Goal: Register for event/course

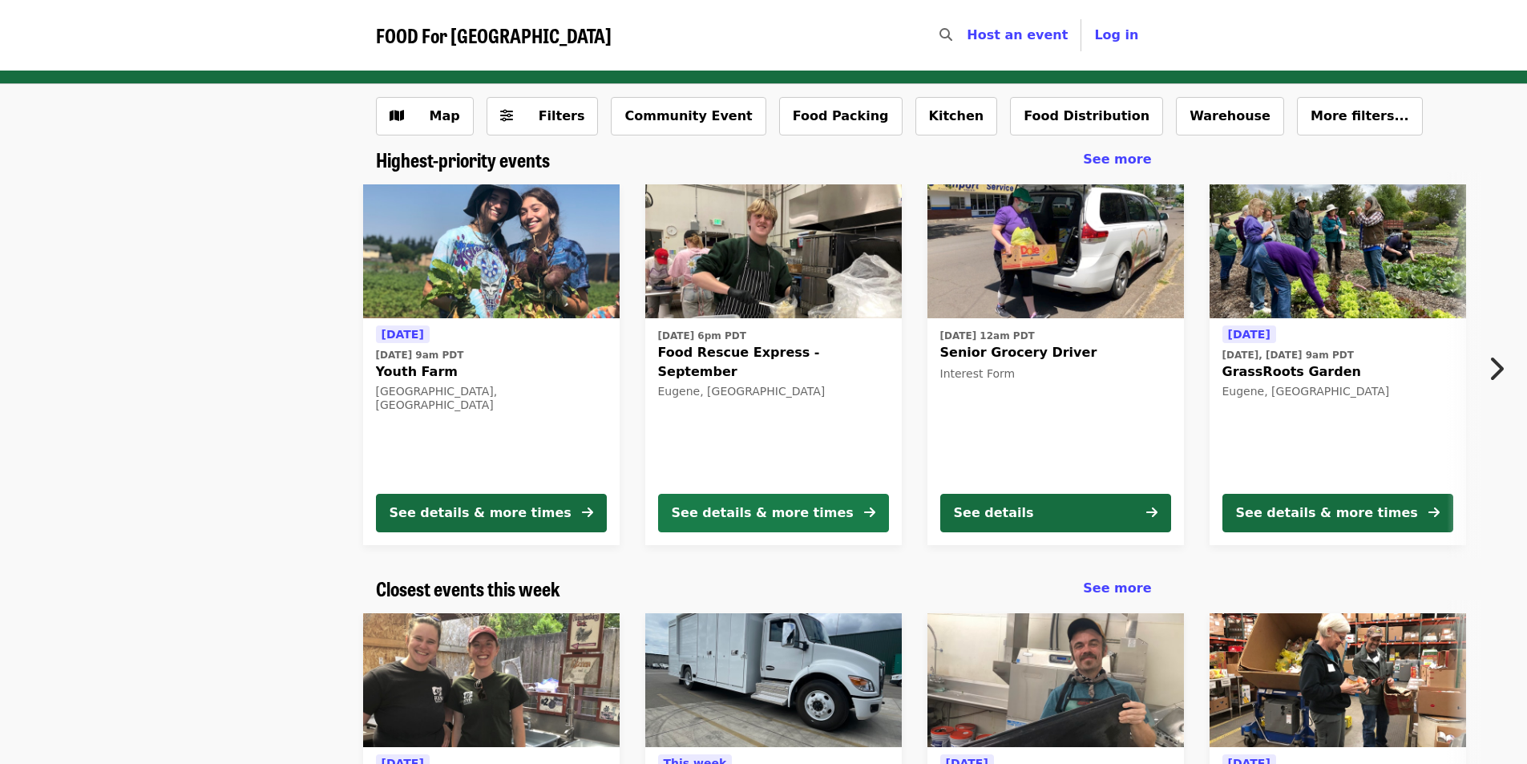
click at [757, 508] on div "See details & more times" at bounding box center [763, 512] width 182 height 19
click at [1502, 370] on icon "chevron-right icon" at bounding box center [1496, 369] width 16 height 30
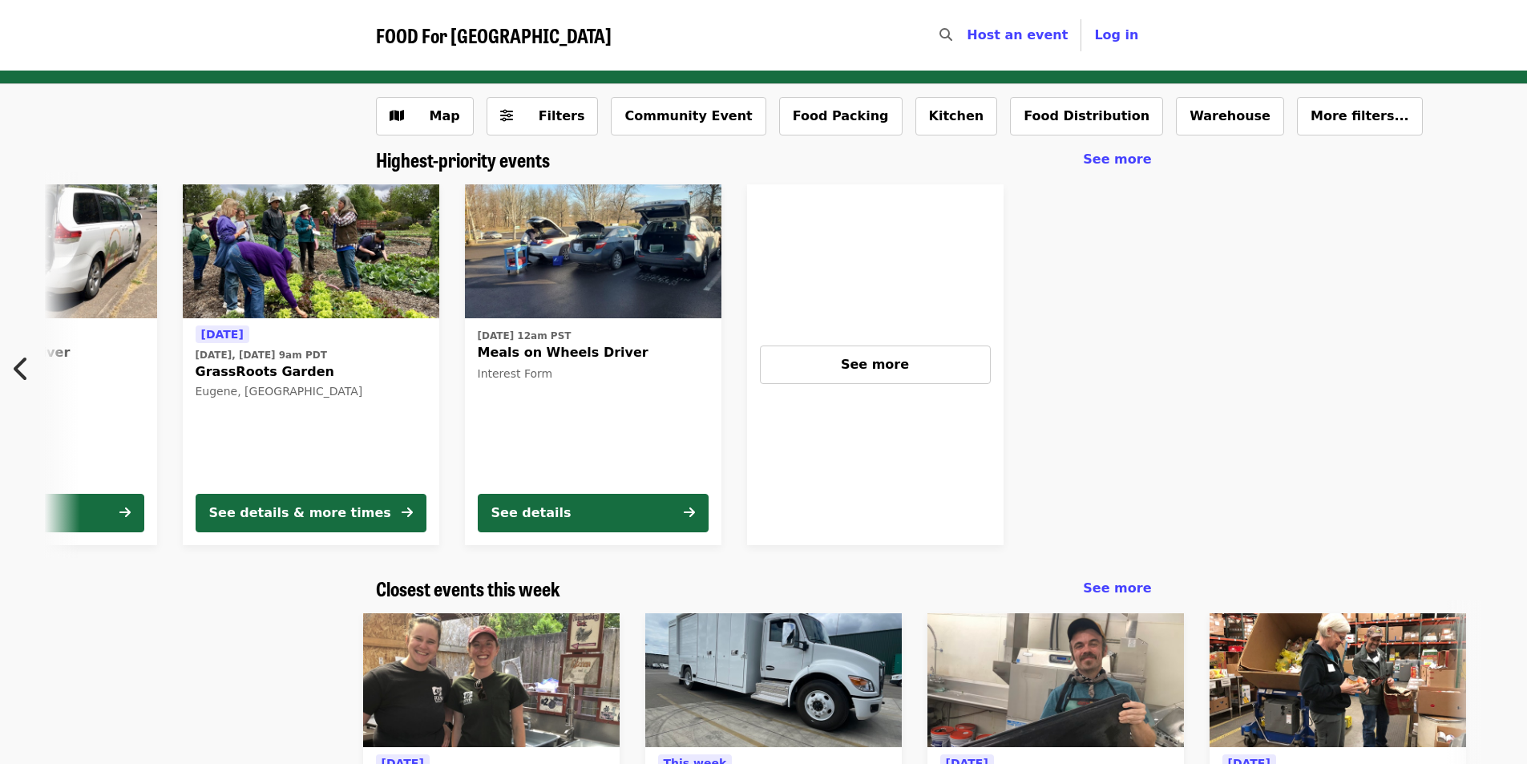
scroll to position [0, 1033]
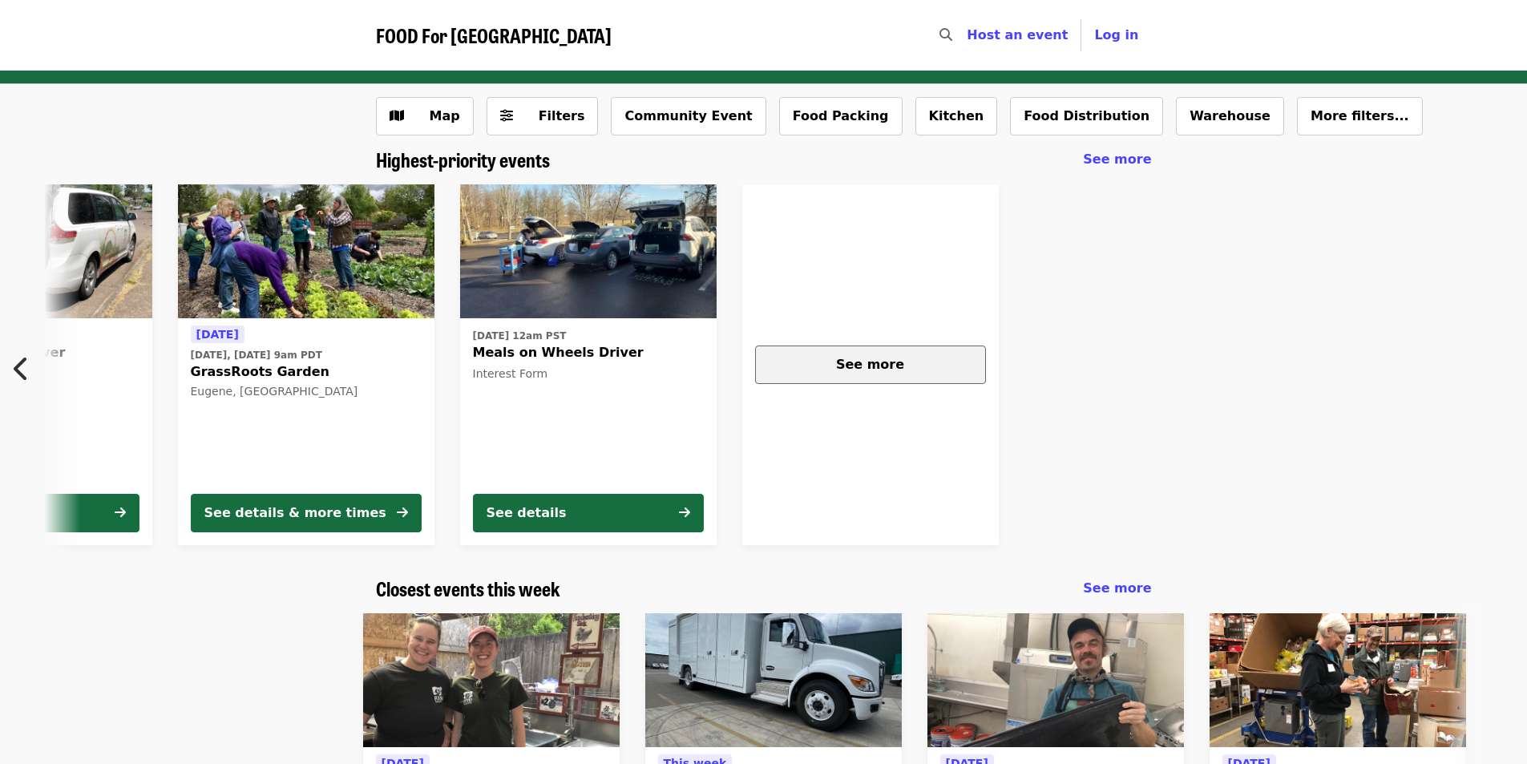
click at [954, 366] on div "See more" at bounding box center [871, 364] width 204 height 19
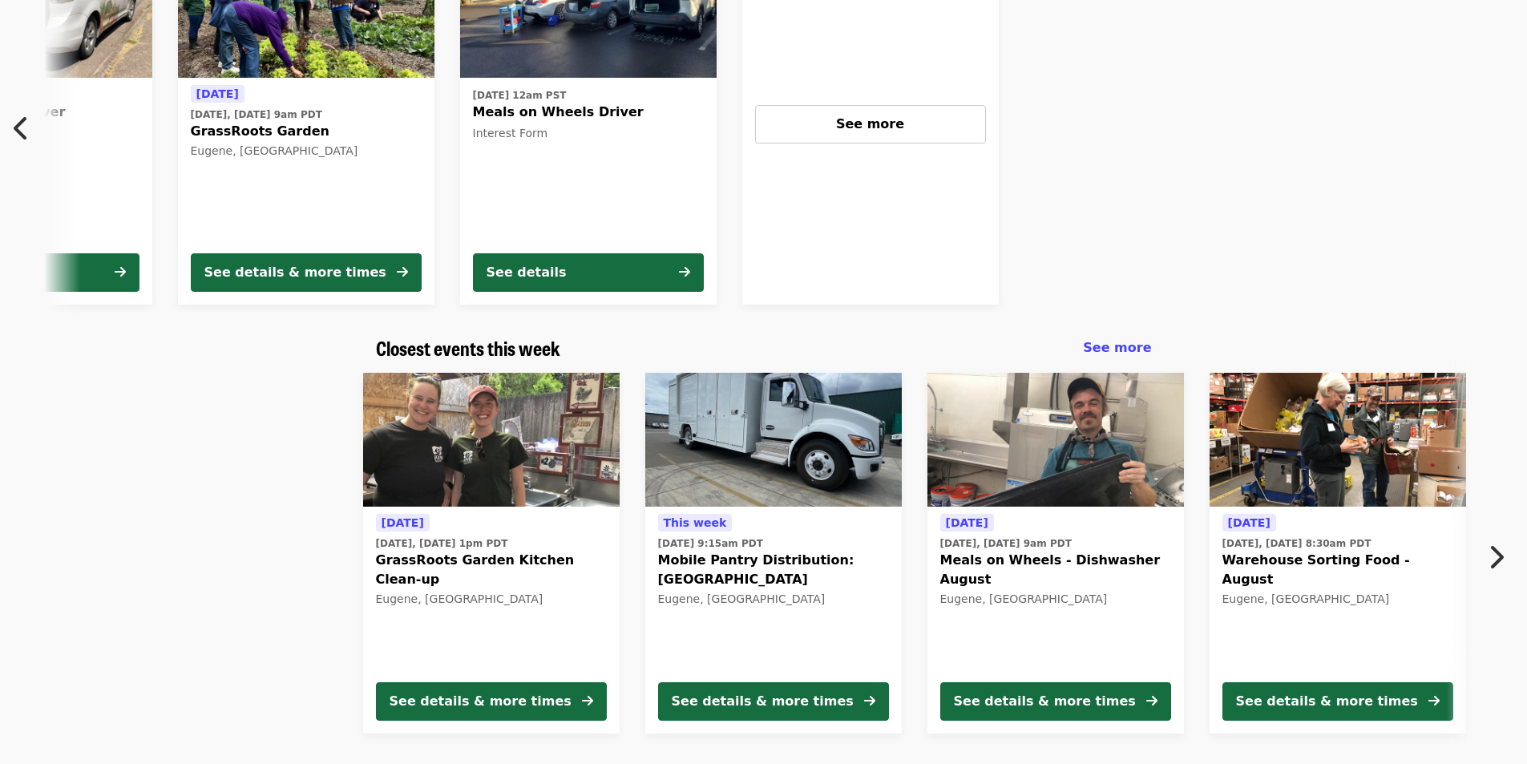
scroll to position [321, 0]
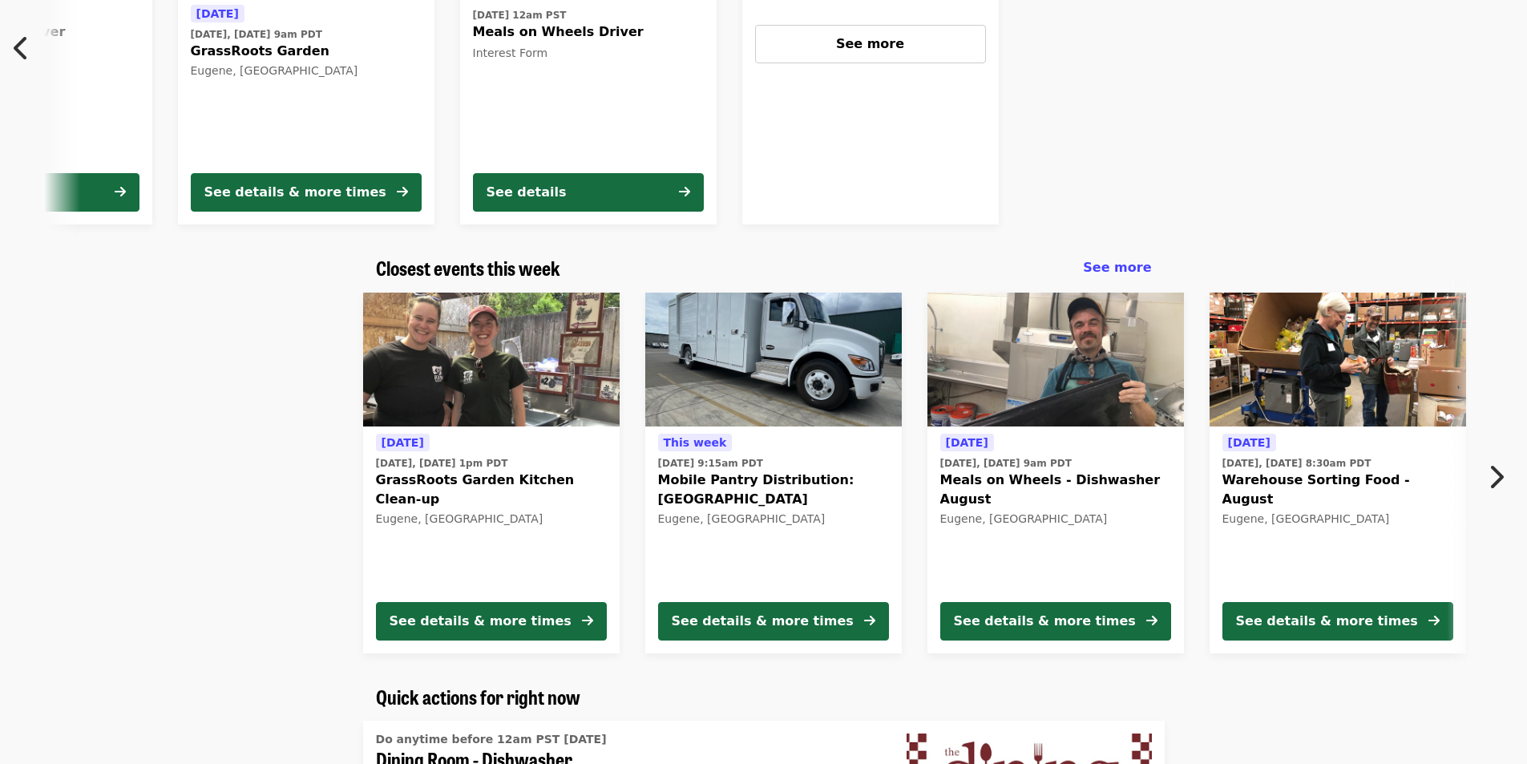
click at [1498, 477] on icon "chevron-right icon" at bounding box center [1496, 477] width 16 height 30
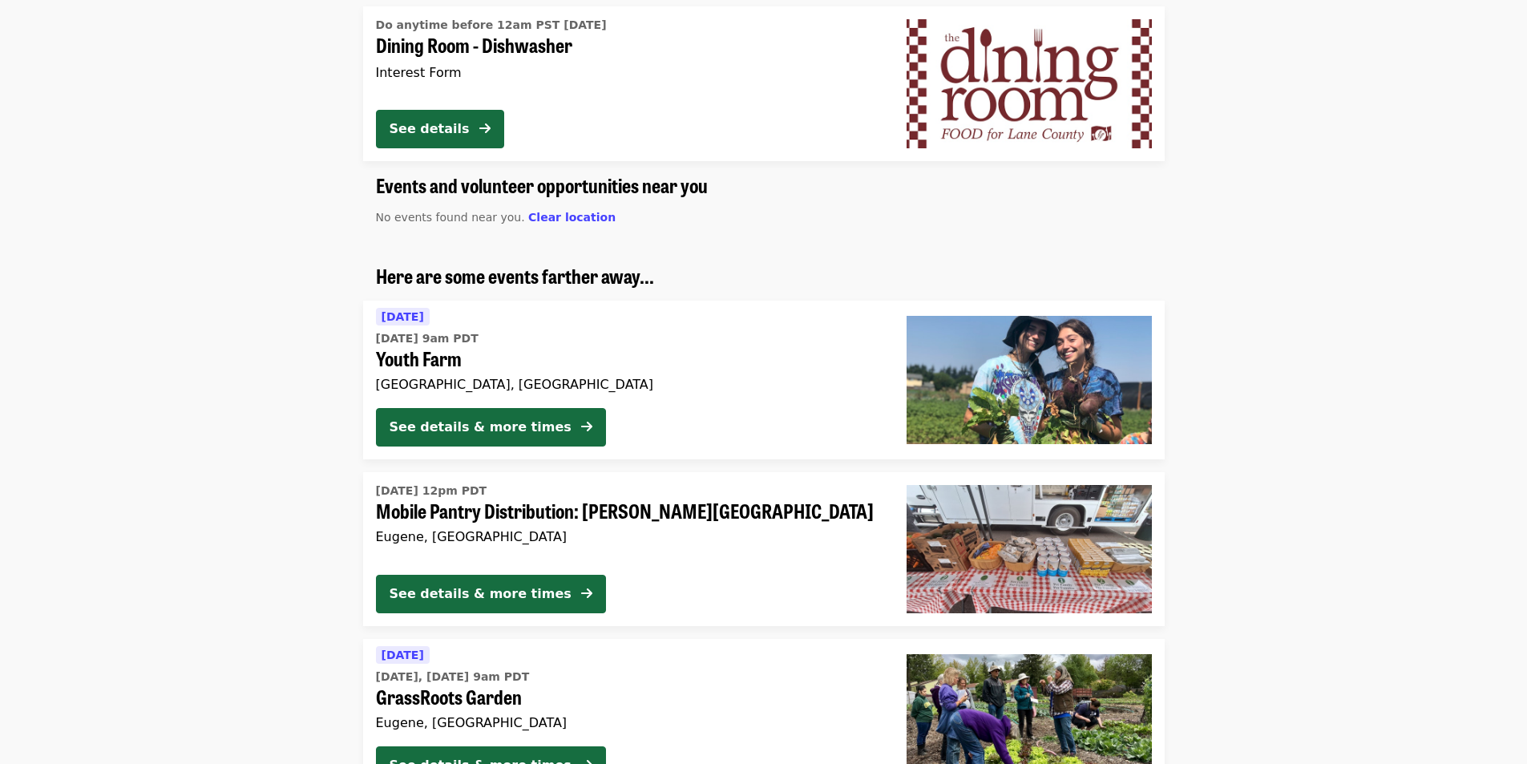
scroll to position [1042, 0]
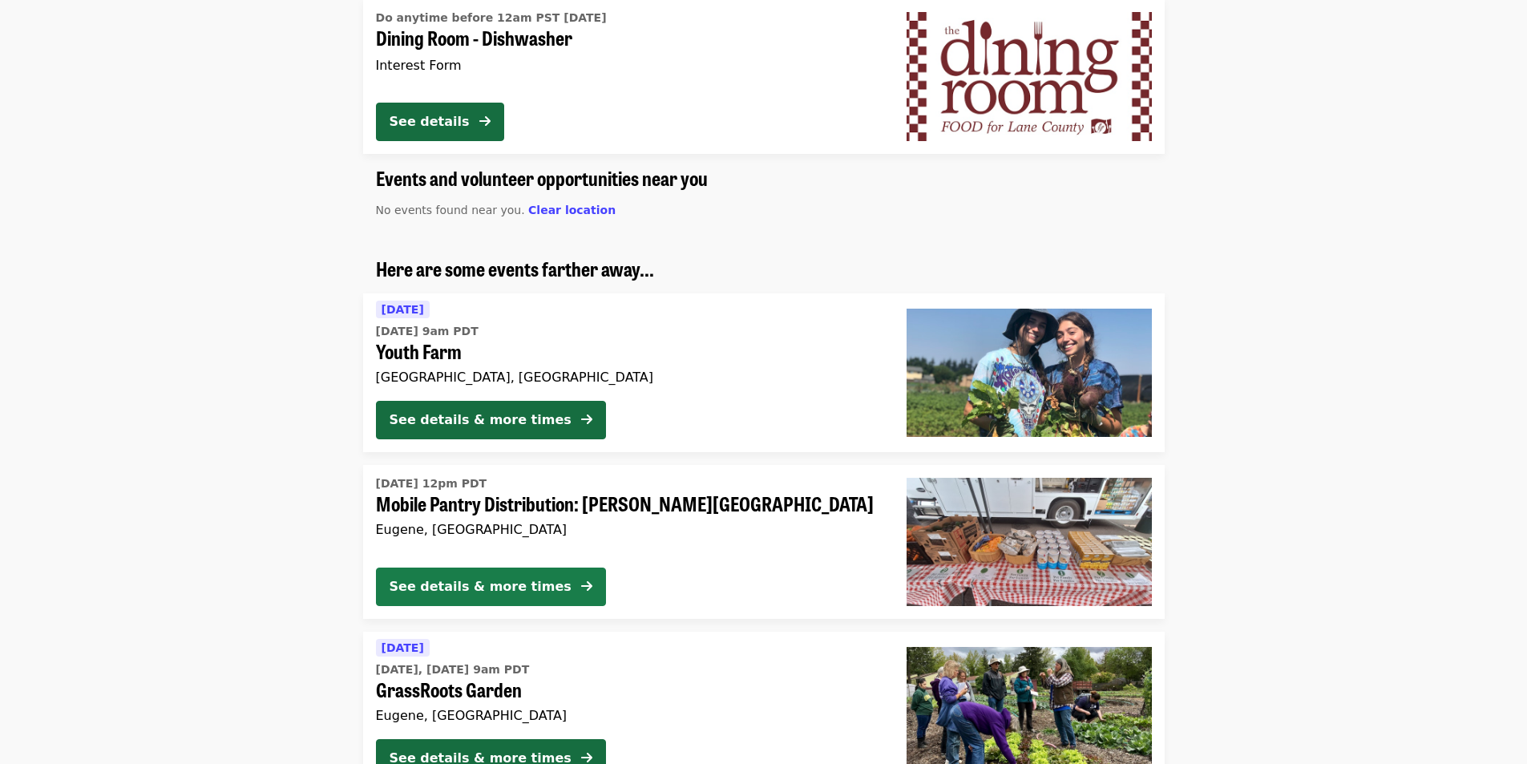
click at [431, 585] on div "See details & more times" at bounding box center [481, 586] width 182 height 19
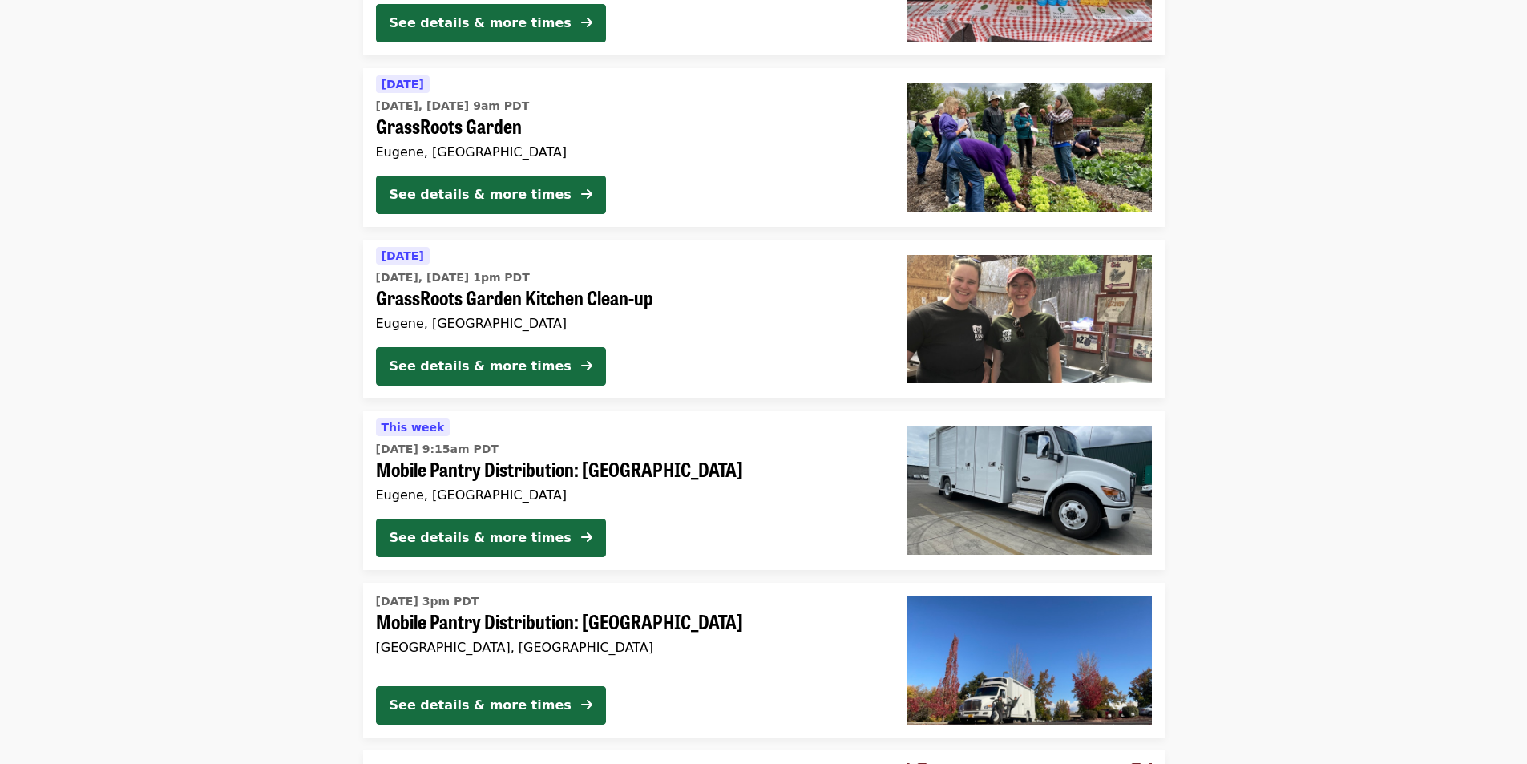
scroll to position [1541, 0]
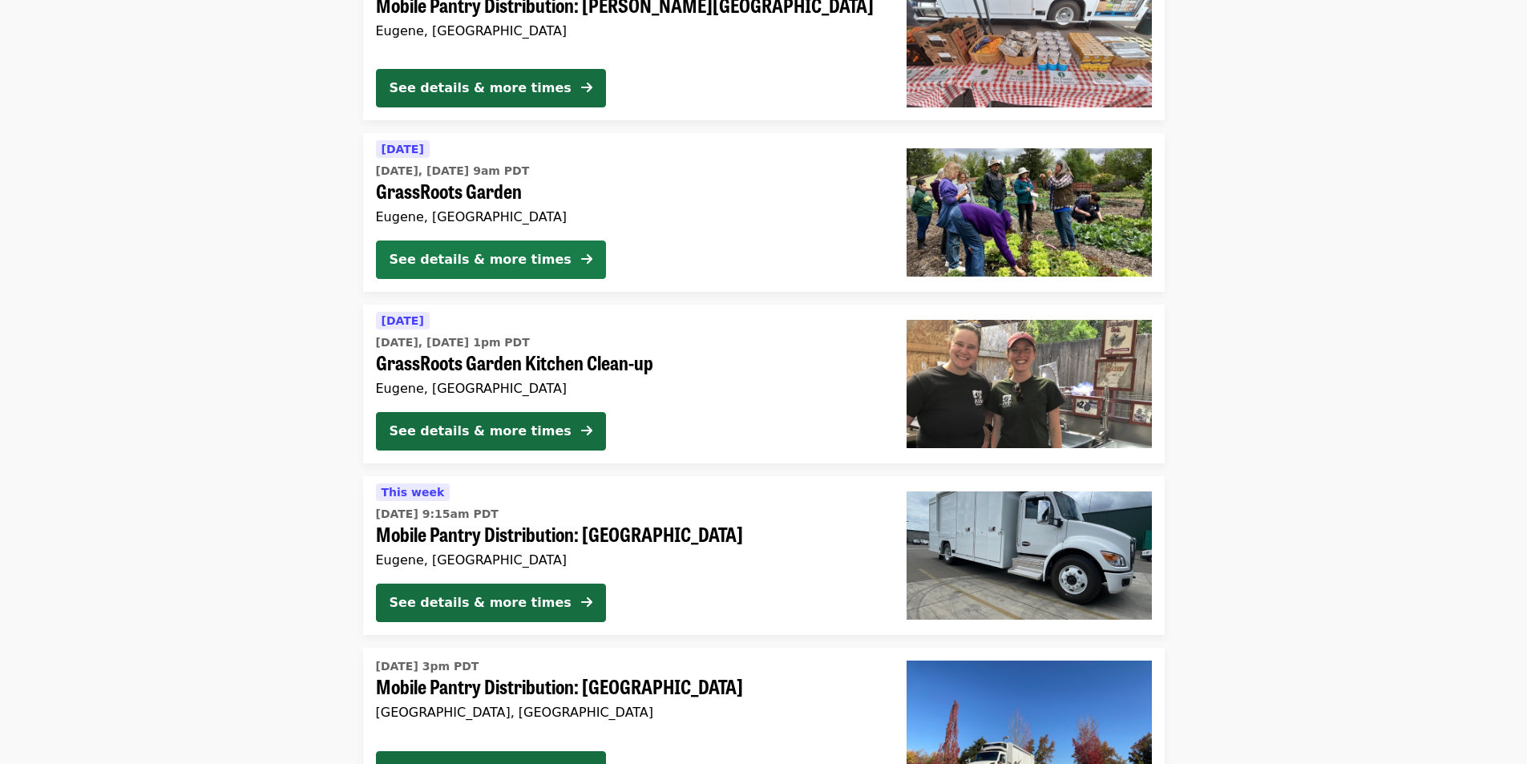
click at [427, 248] on button "See details & more times" at bounding box center [491, 260] width 230 height 38
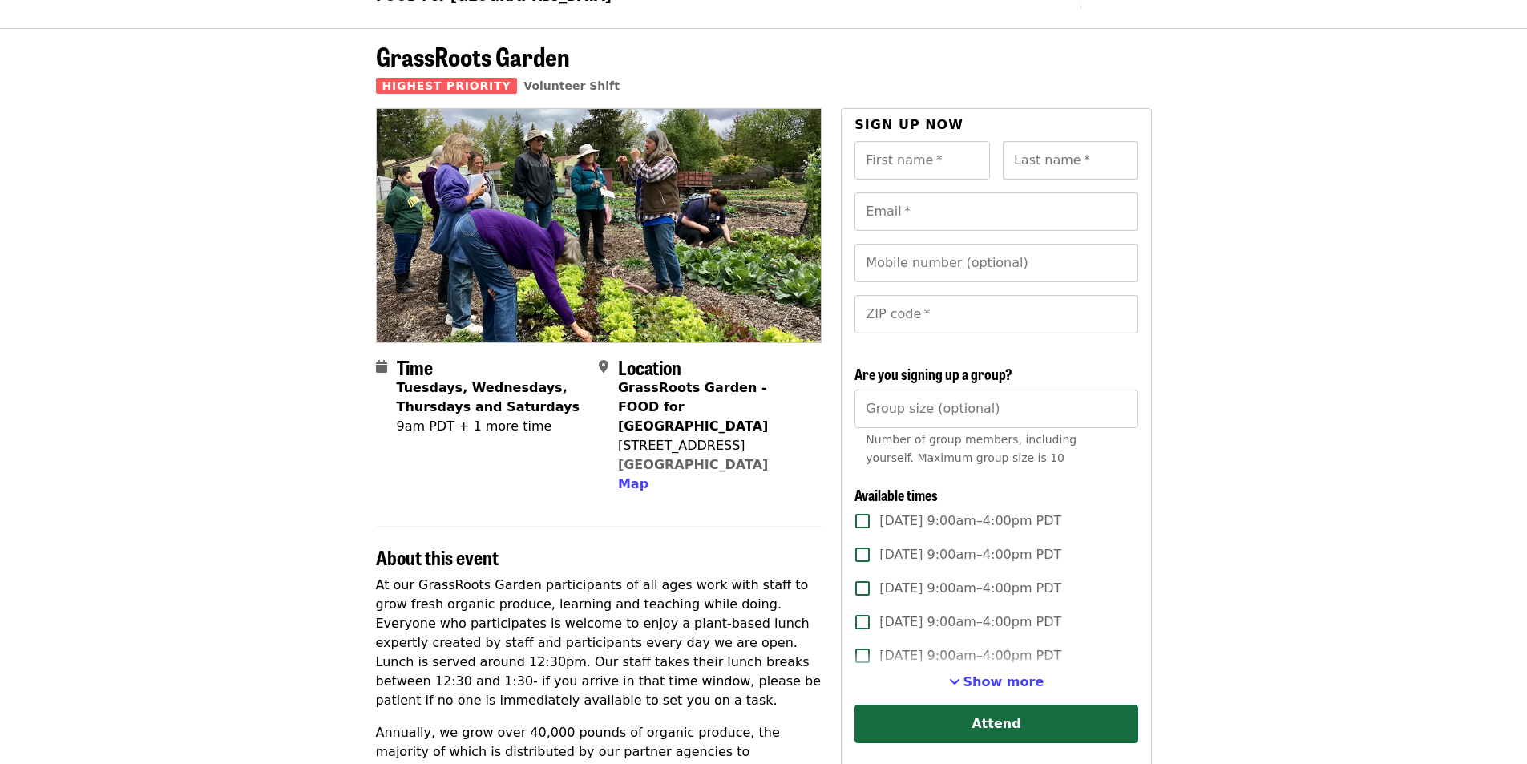
scroll to position [80, 0]
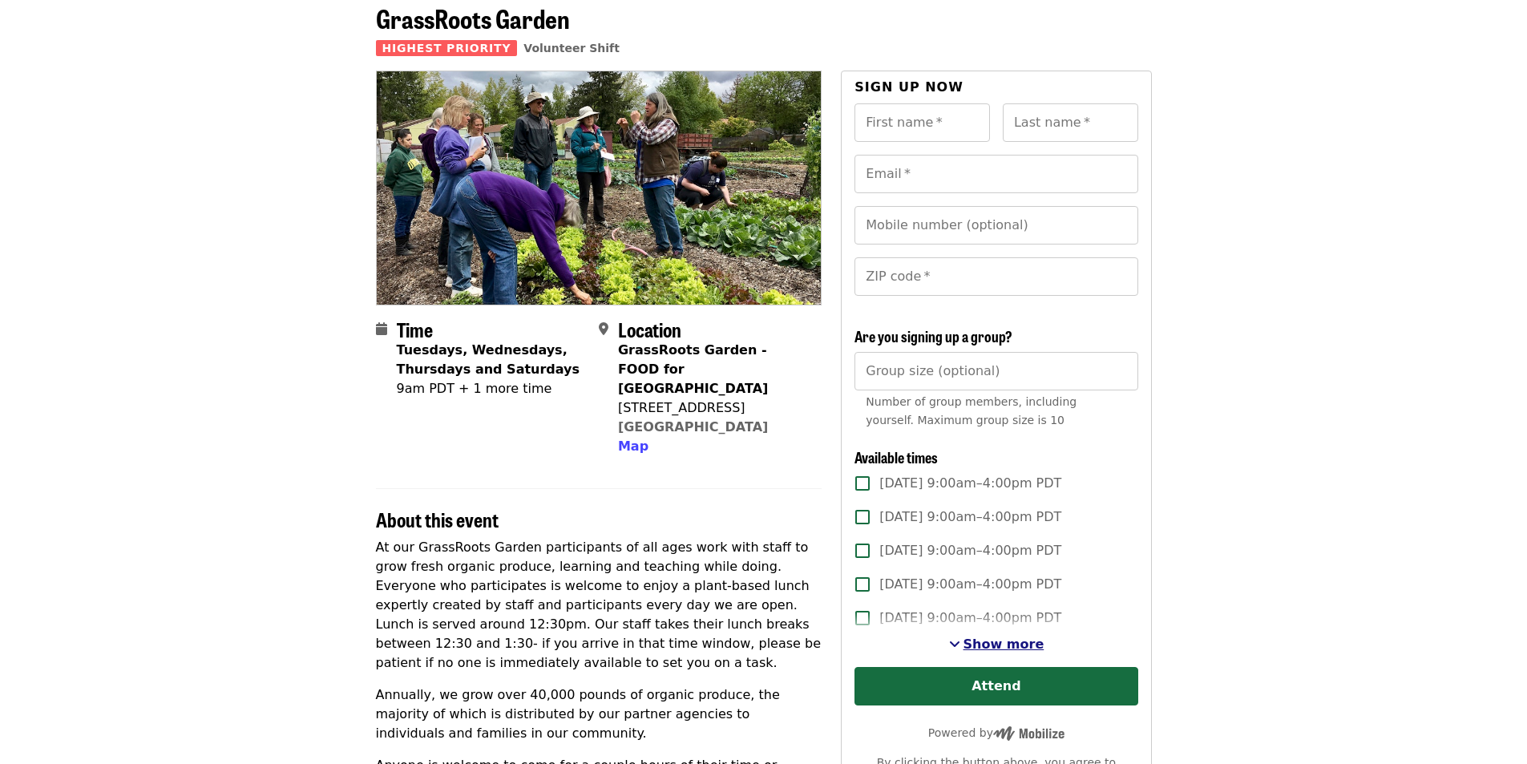
click at [987, 640] on span "Show more" at bounding box center [1004, 644] width 81 height 15
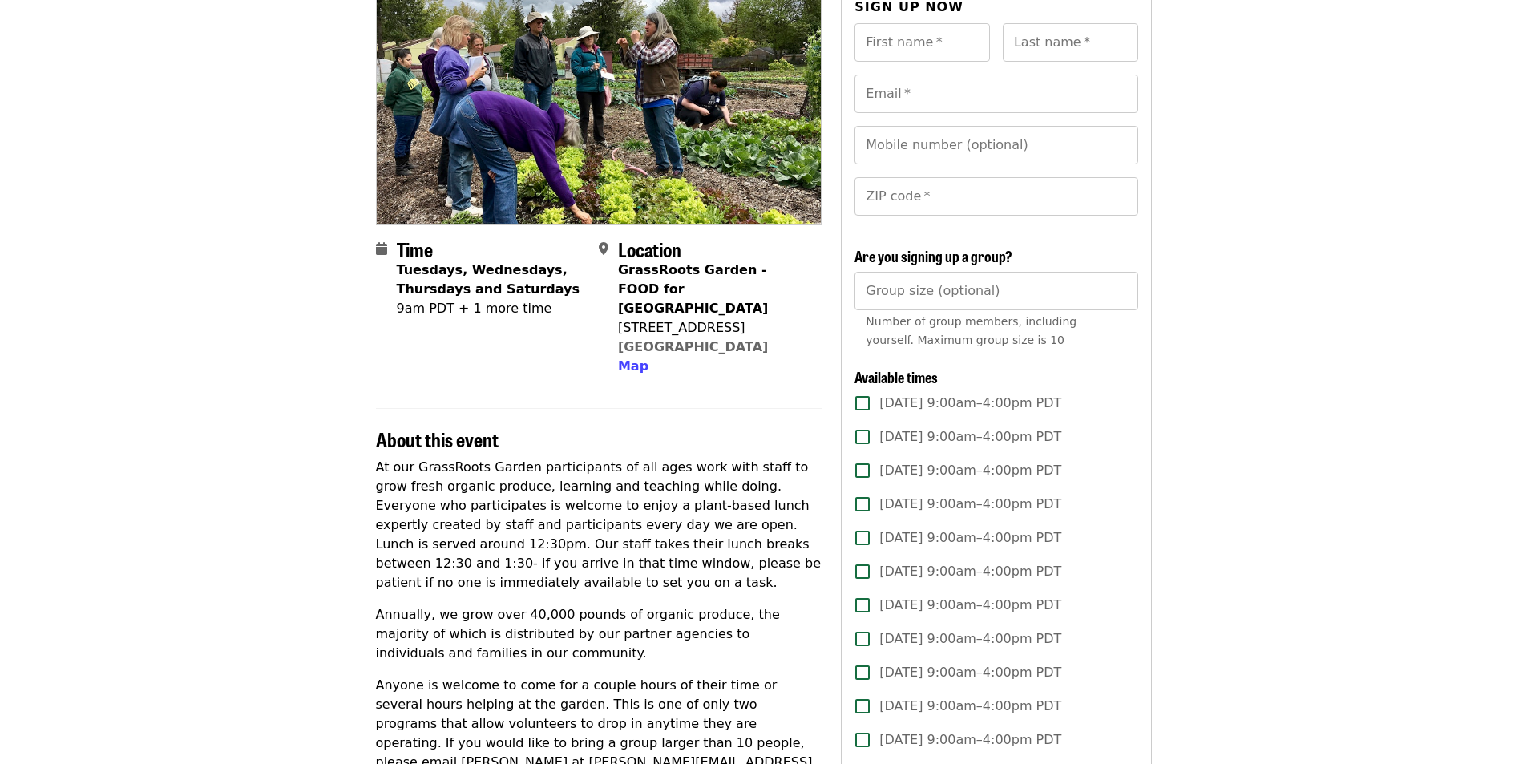
scroll to position [0, 0]
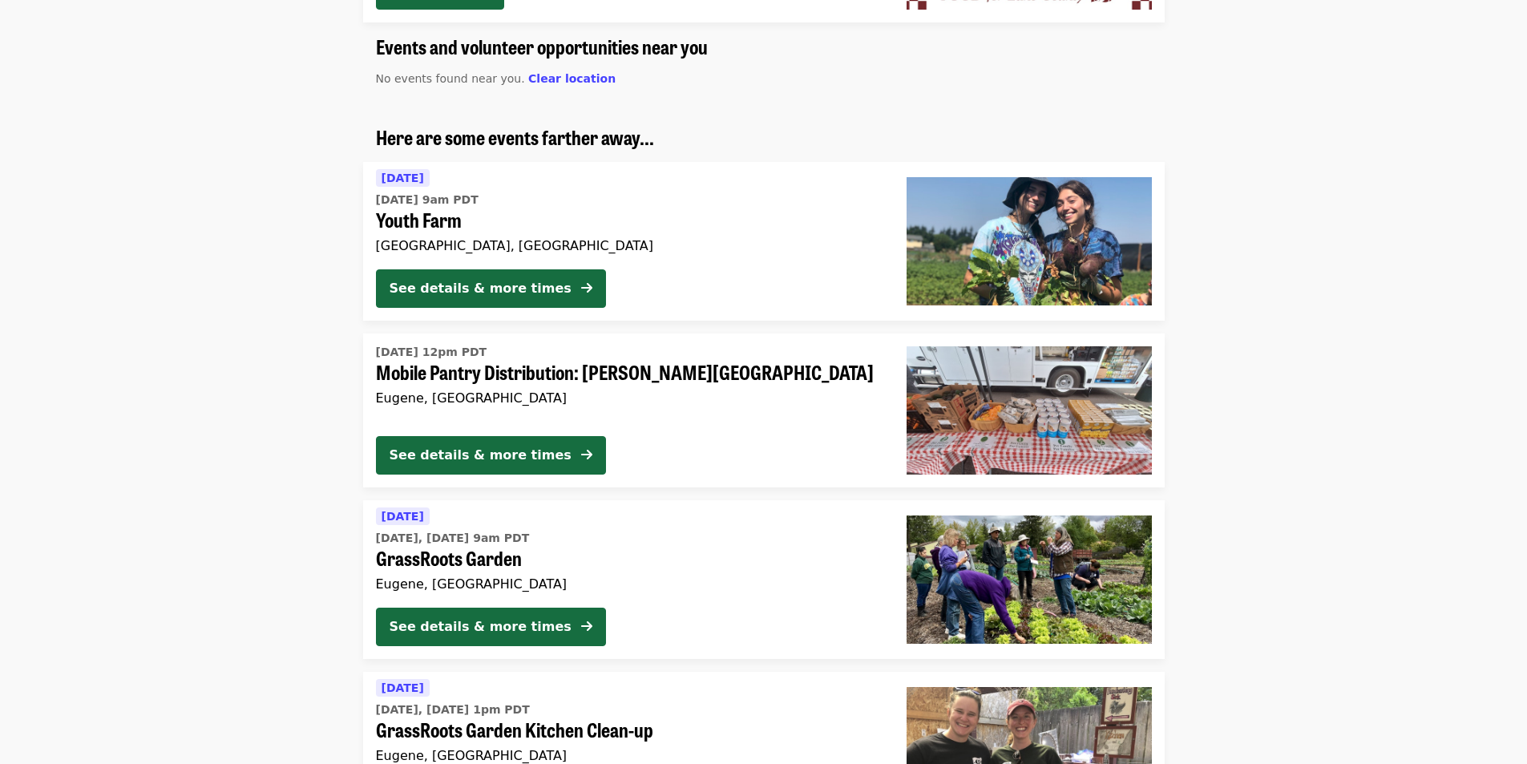
scroll to position [1203, 0]
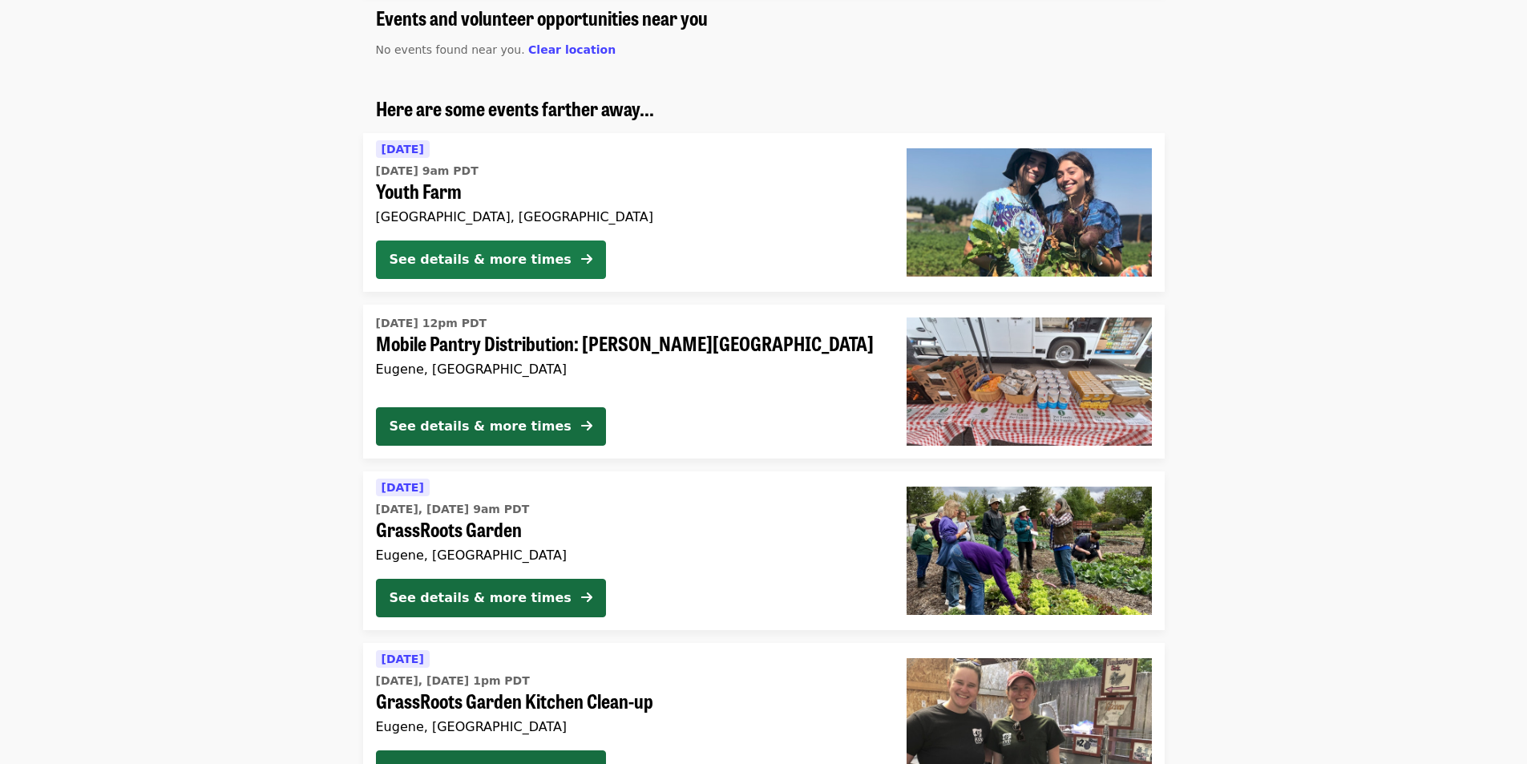
click at [459, 257] on div "See details & more times" at bounding box center [481, 259] width 182 height 19
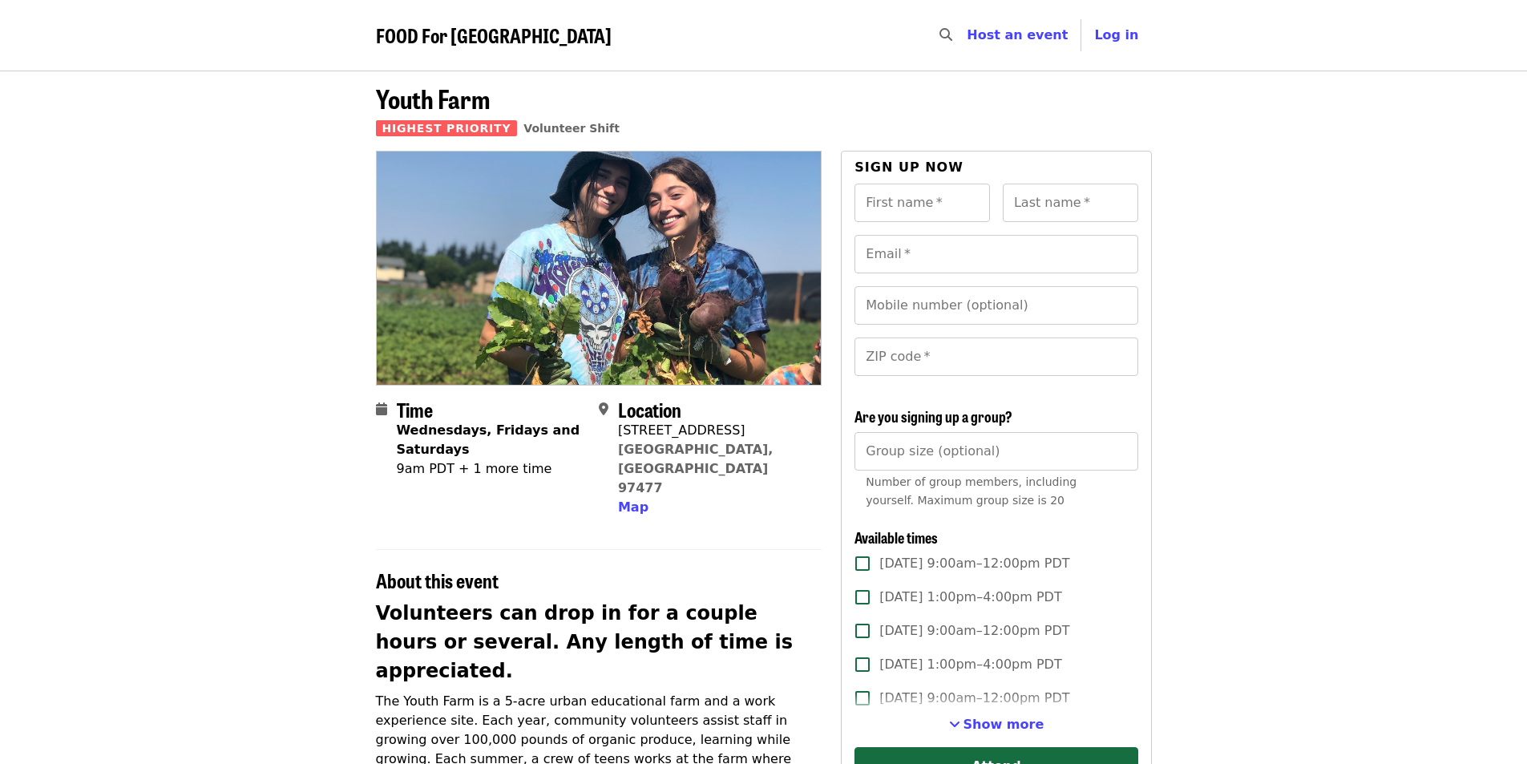
scroll to position [80, 0]
